Goal: Information Seeking & Learning: Learn about a topic

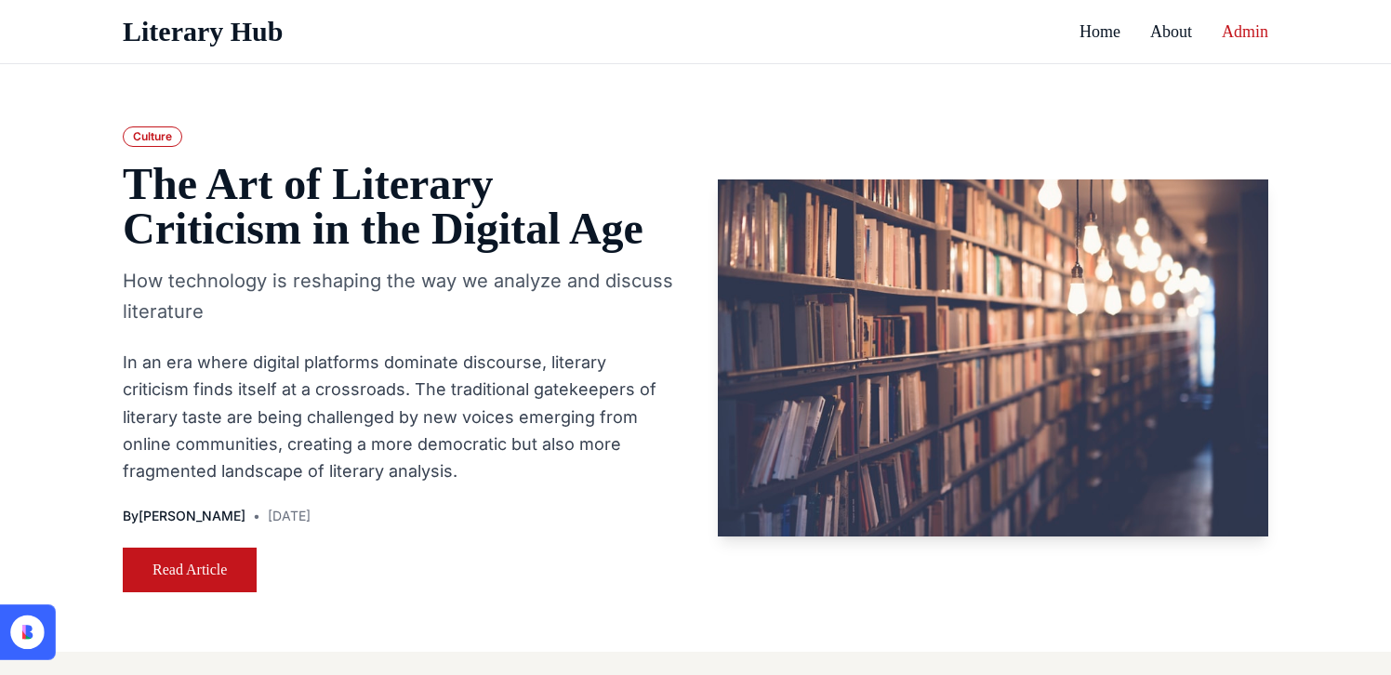
click at [1240, 26] on link "Admin" at bounding box center [1245, 32] width 46 height 26
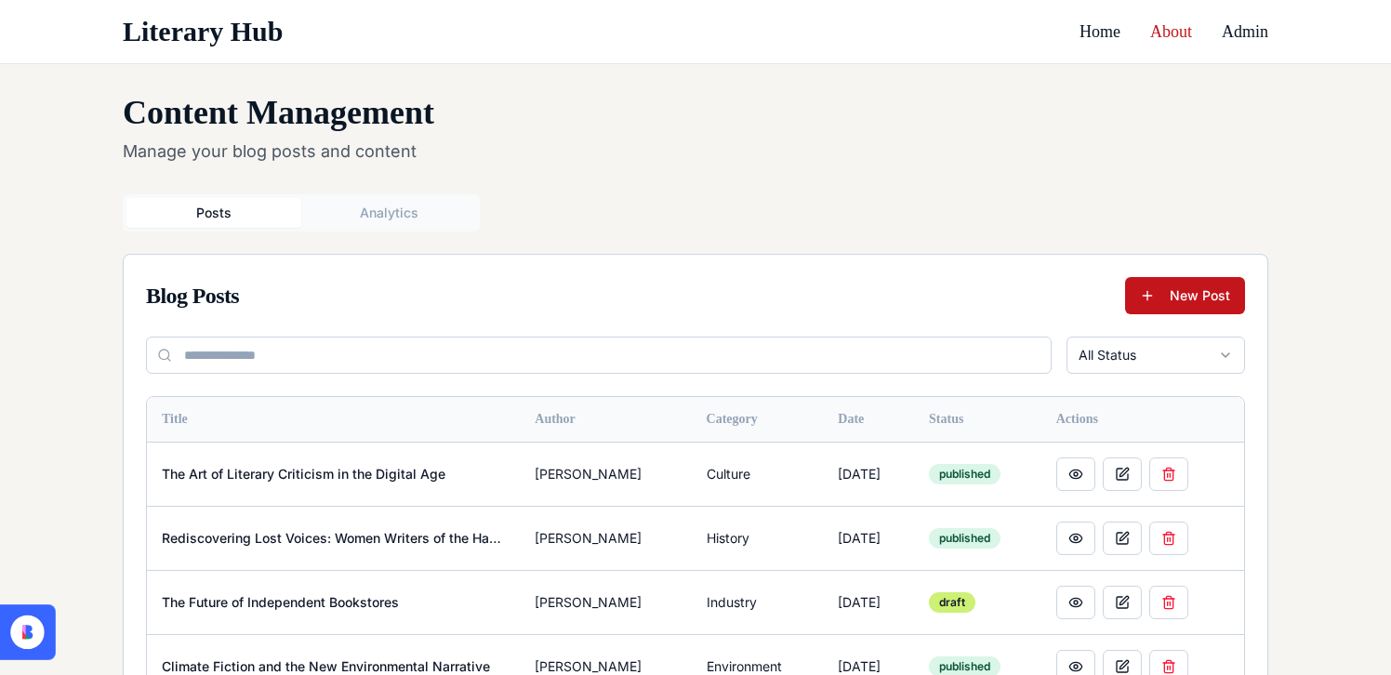
click at [1162, 35] on link "About" at bounding box center [1171, 32] width 42 height 26
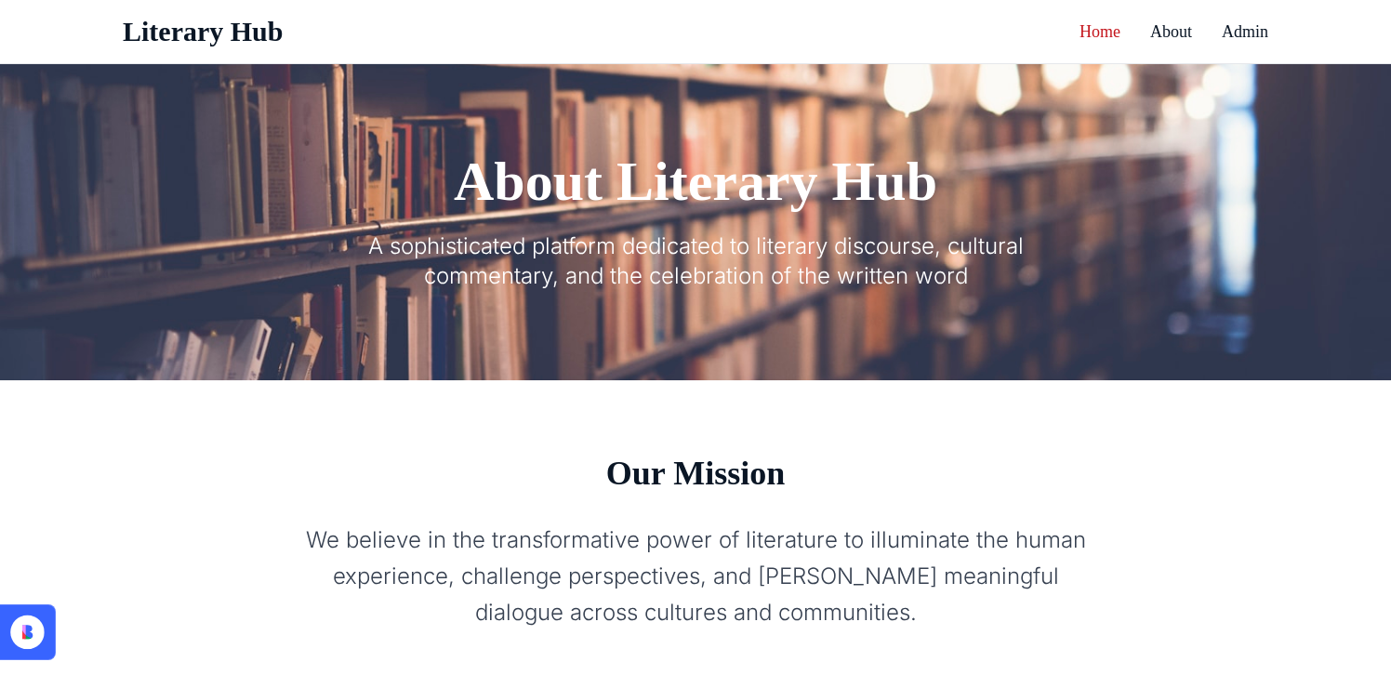
click at [1105, 39] on link "Home" at bounding box center [1099, 32] width 41 height 26
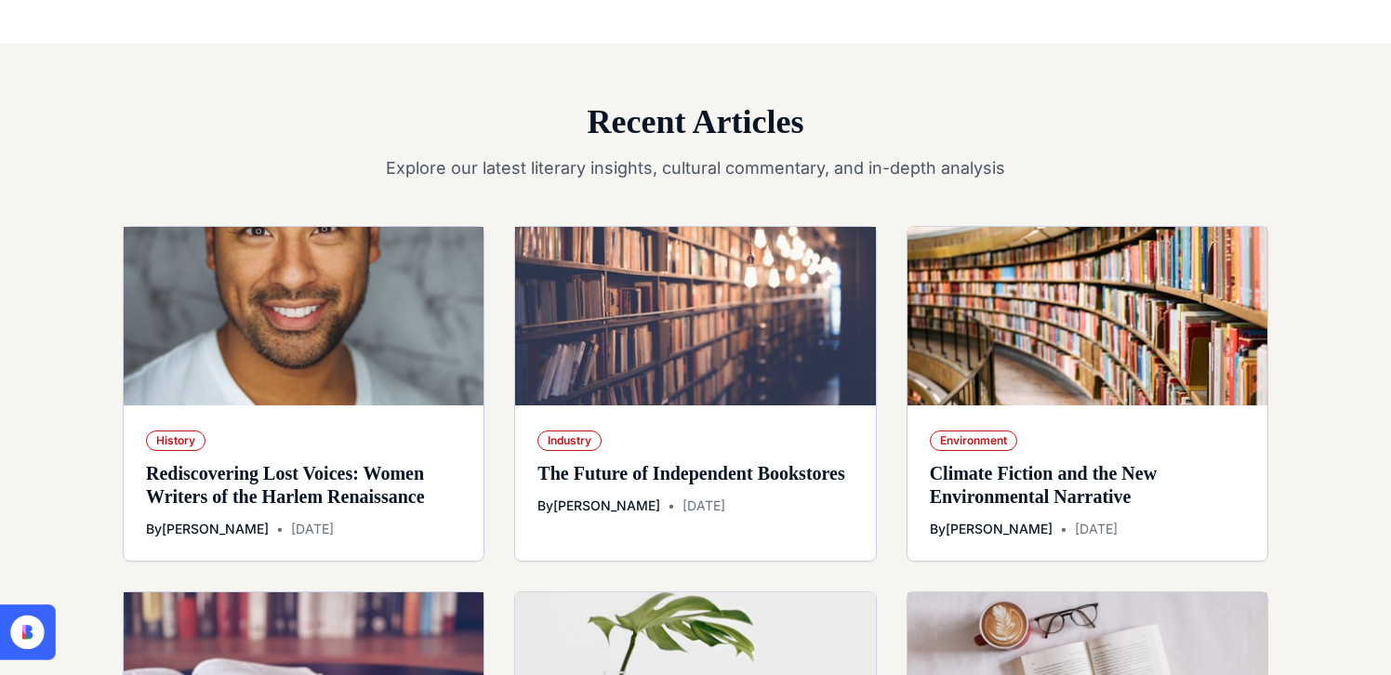
scroll to position [638, 0]
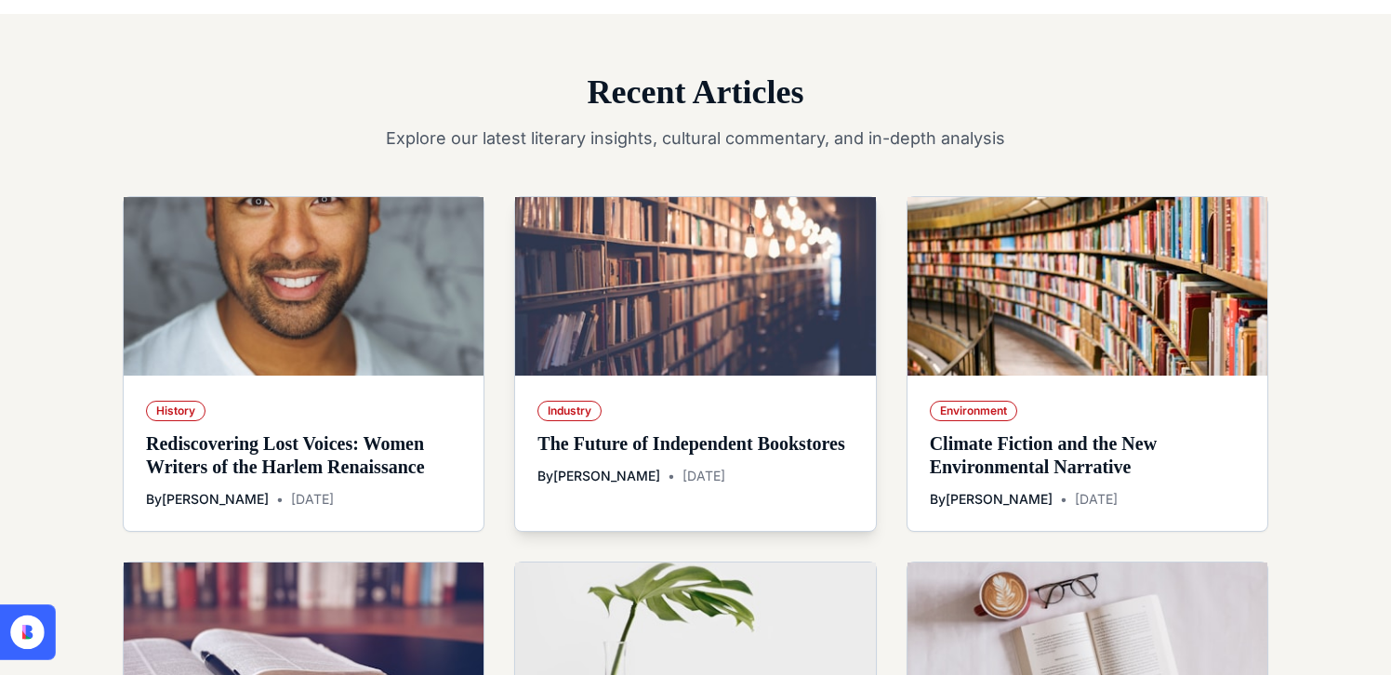
click at [697, 467] on div "Industry The Future of Independent Bookstores By [PERSON_NAME] • [DATE]" at bounding box center [695, 442] width 360 height 132
click at [614, 454] on link "The Future of Independent Bookstores" at bounding box center [690, 443] width 307 height 20
